Goal: Task Accomplishment & Management: Use online tool/utility

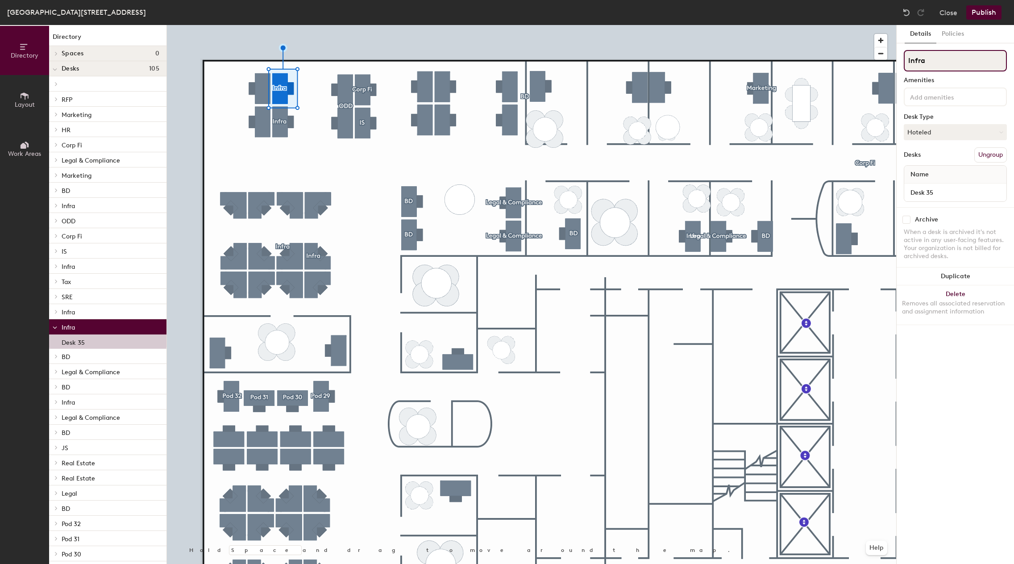
click at [920, 66] on input "Infra" at bounding box center [955, 60] width 103 height 21
click at [924, 65] on input "Infra" at bounding box center [955, 60] width 103 height 21
click at [920, 65] on input "Infra" at bounding box center [955, 60] width 103 height 21
type input "Infra/Bloomberg Comp."
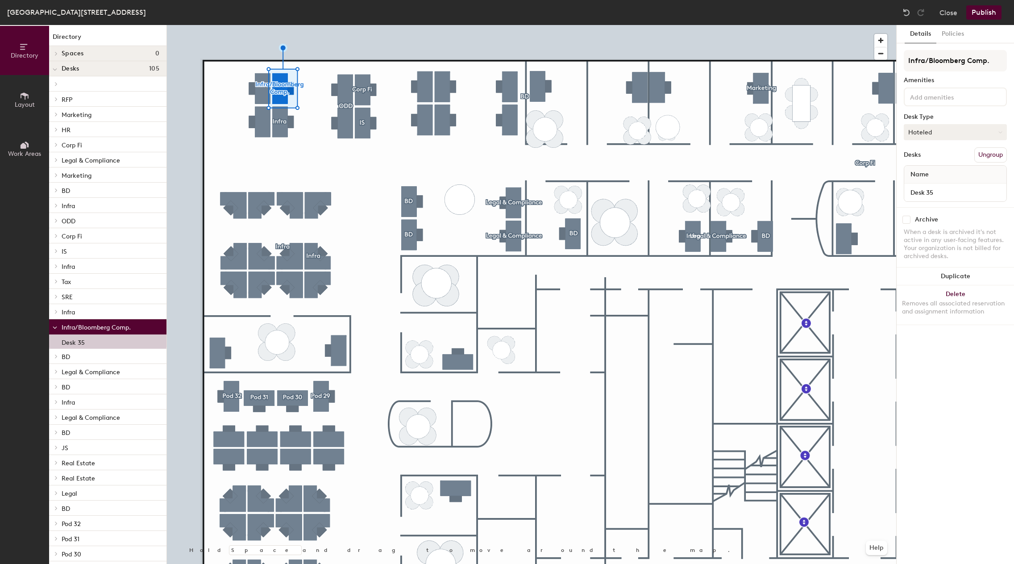
click at [950, 124] on button "Hoteled" at bounding box center [955, 132] width 103 height 16
click at [931, 185] on div "Hoteled" at bounding box center [948, 186] width 89 height 13
click at [989, 10] on button "Publish" at bounding box center [983, 12] width 35 height 14
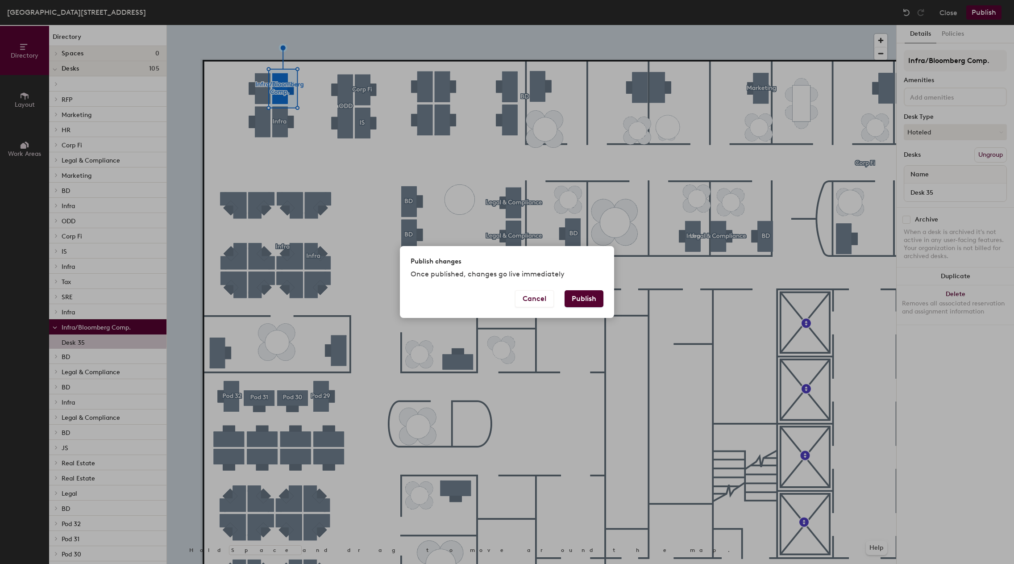
click at [585, 300] on button "Publish" at bounding box center [583, 298] width 39 height 17
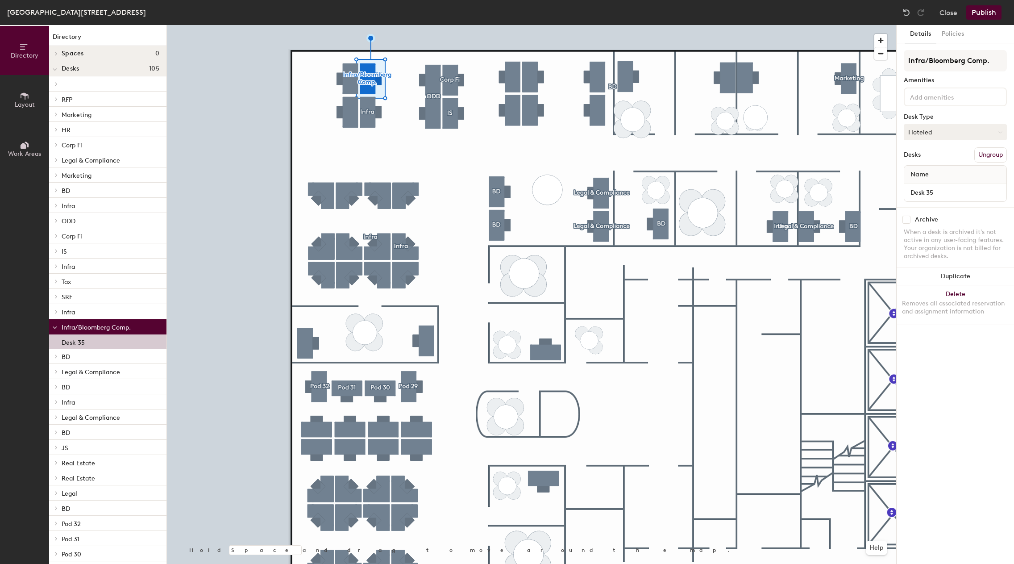
click at [926, 127] on button "Hoteled" at bounding box center [955, 132] width 103 height 16
click at [917, 159] on div "Assigned" at bounding box center [948, 159] width 89 height 13
click at [983, 18] on button "Publish" at bounding box center [983, 12] width 35 height 14
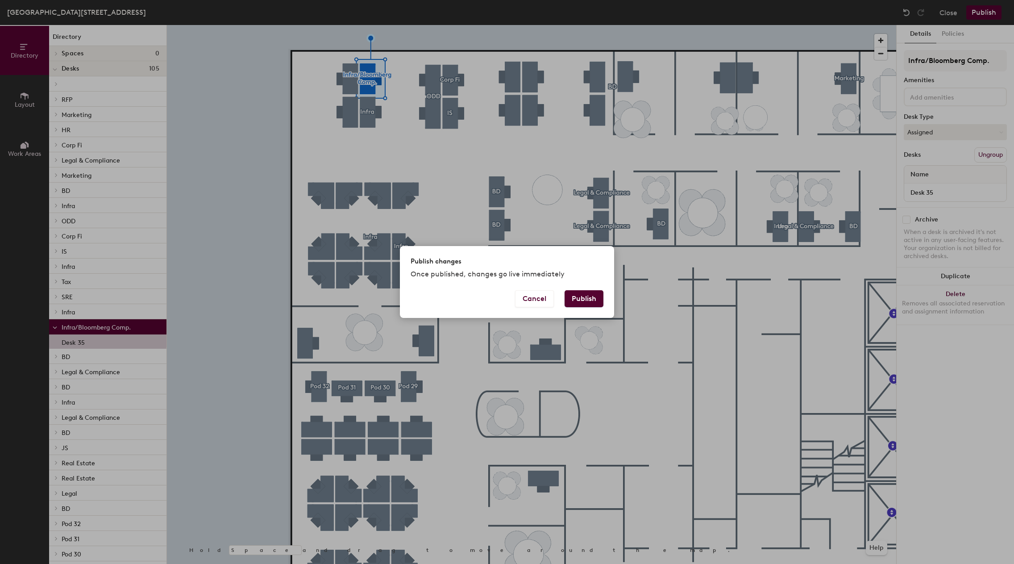
click at [589, 297] on button "Publish" at bounding box center [583, 298] width 39 height 17
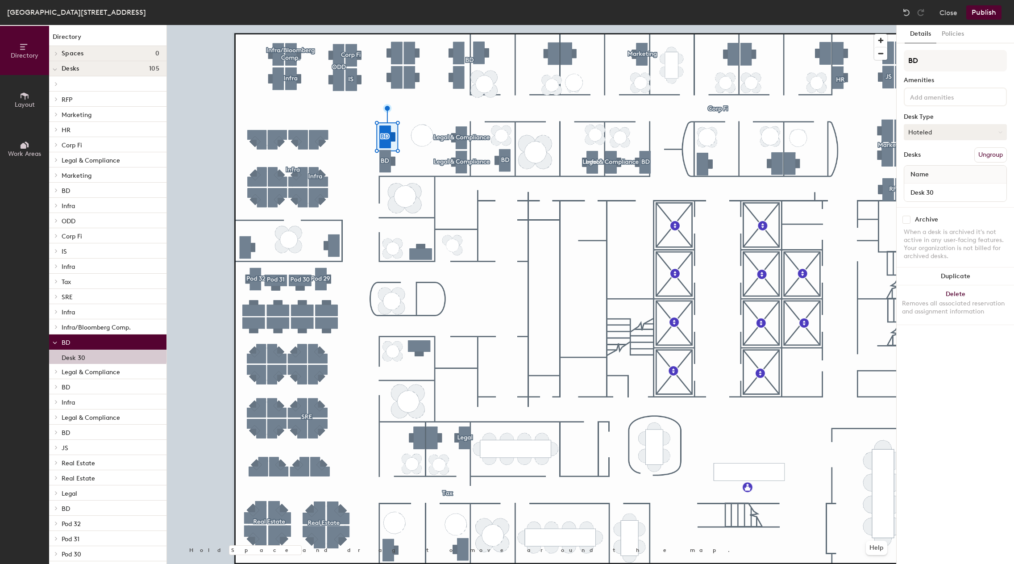
click at [943, 137] on button "Hoteled" at bounding box center [955, 132] width 103 height 16
click at [925, 155] on div "Assigned" at bounding box center [948, 159] width 89 height 13
click at [990, 9] on button "Publish" at bounding box center [983, 12] width 35 height 14
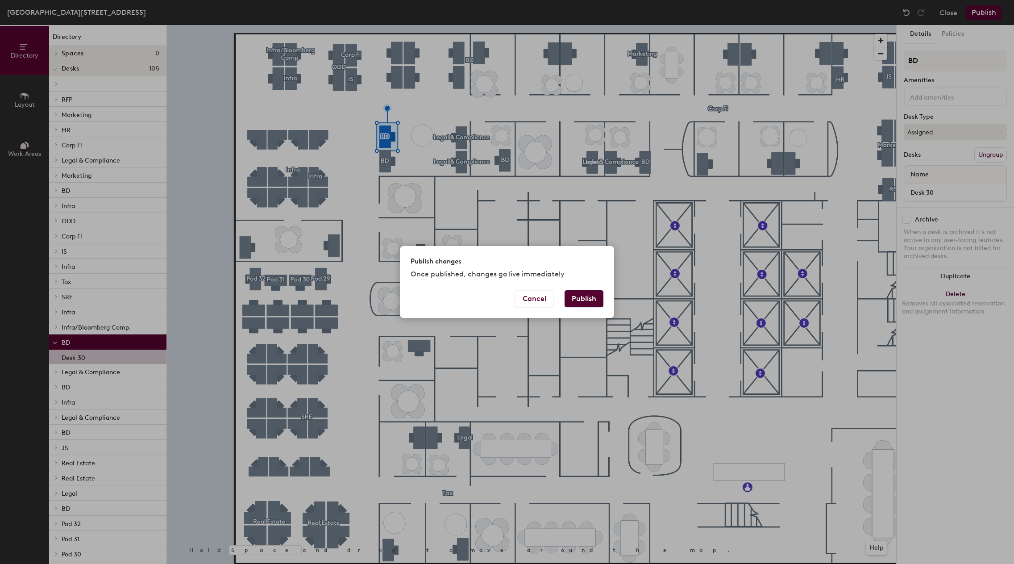
click at [589, 298] on button "Publish" at bounding box center [583, 298] width 39 height 17
